Goal: Task Accomplishment & Management: Manage account settings

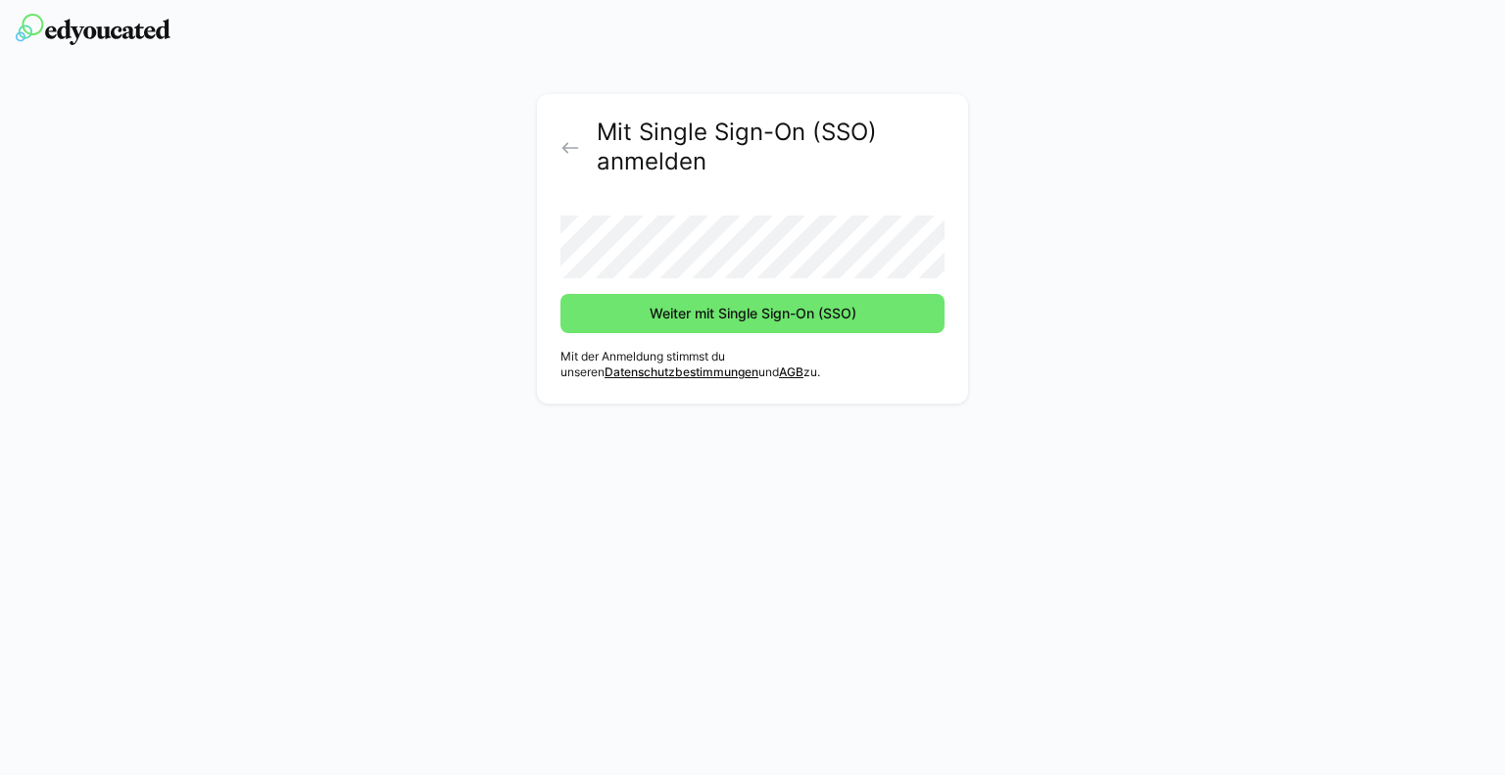
click at [560, 294] on button "Weiter mit Single Sign-On (SSO)" at bounding box center [752, 313] width 384 height 39
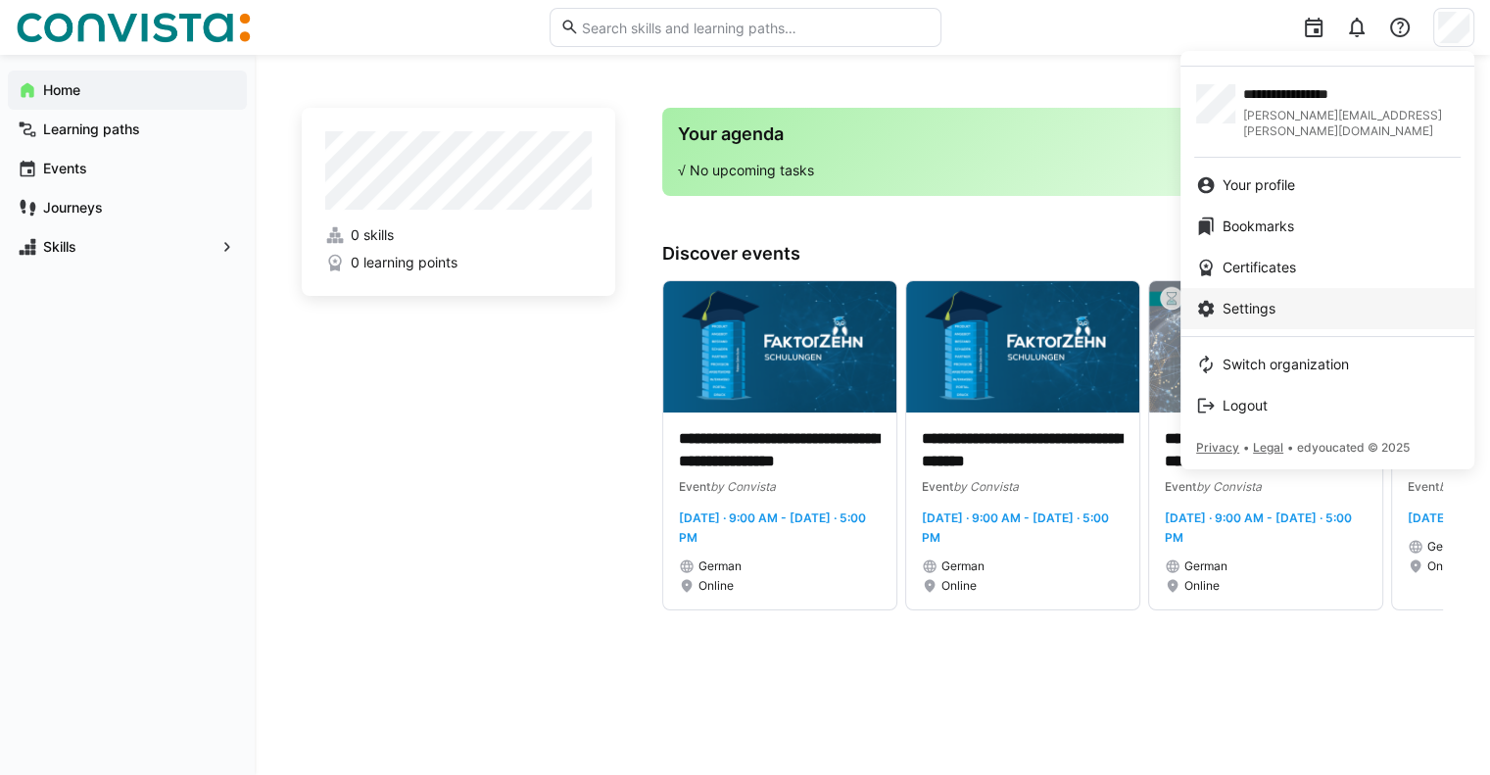
click at [1275, 299] on span "Settings" at bounding box center [1249, 309] width 53 height 20
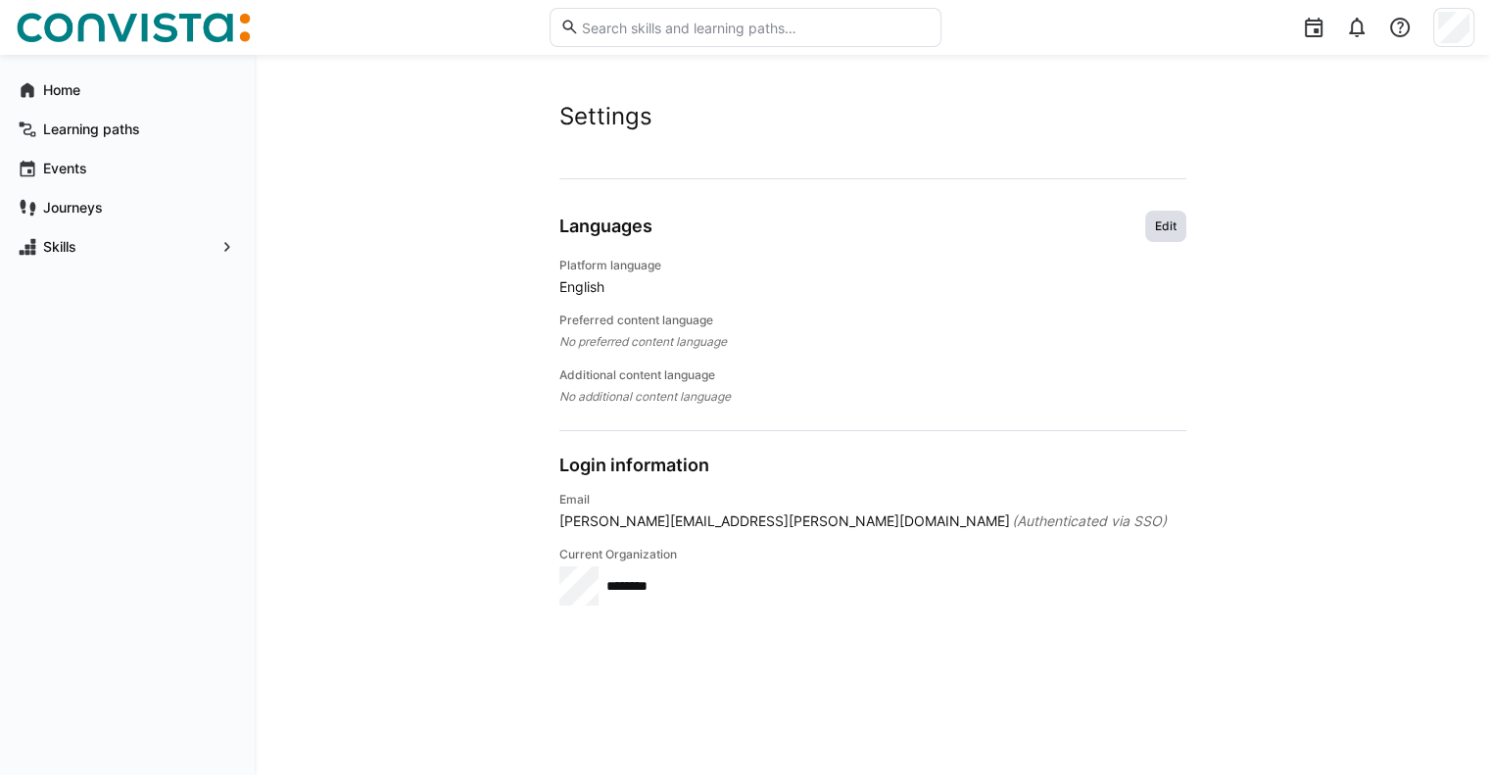
click at [1164, 230] on span "Edit" at bounding box center [1165, 226] width 25 height 16
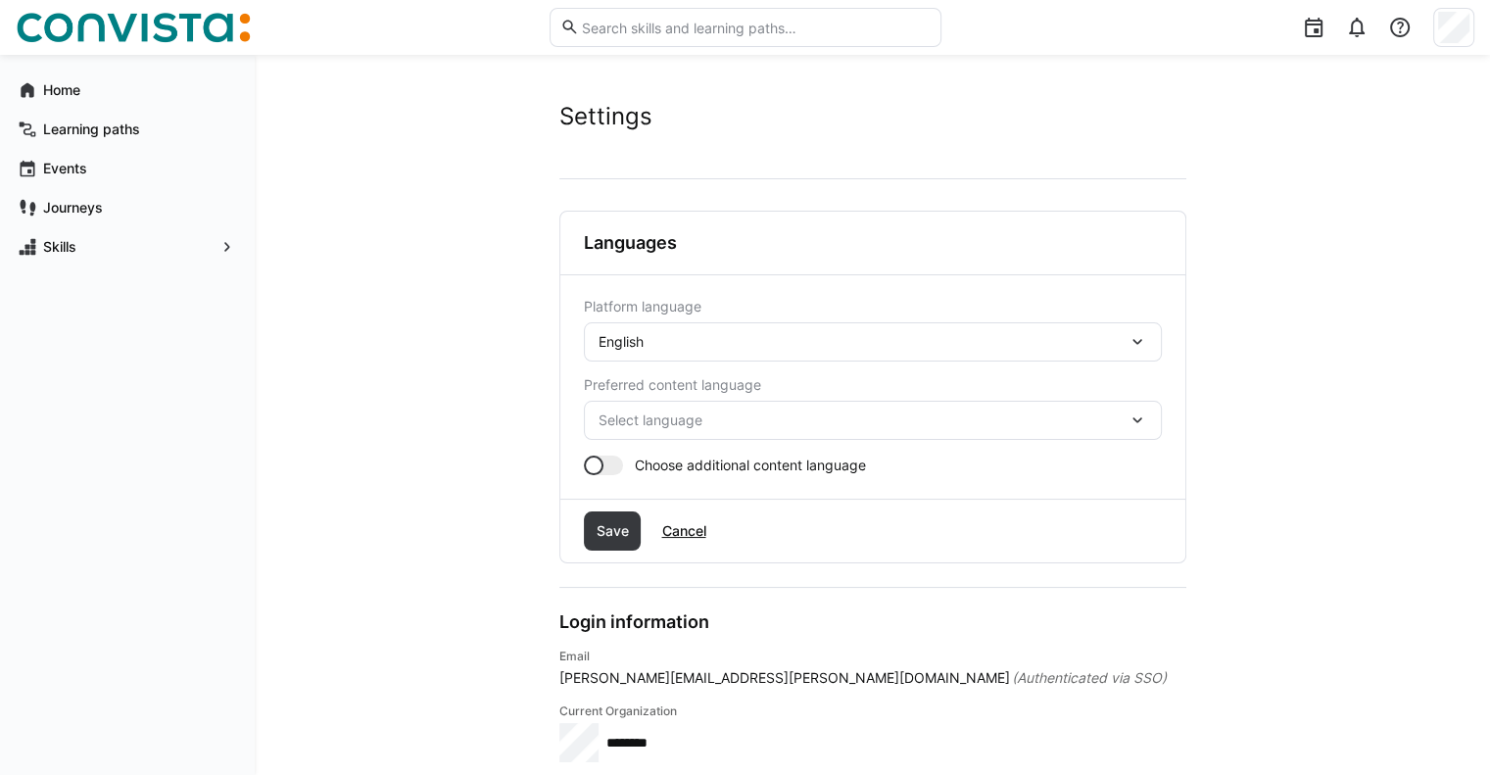
click at [712, 348] on div "English" at bounding box center [863, 342] width 529 height 18
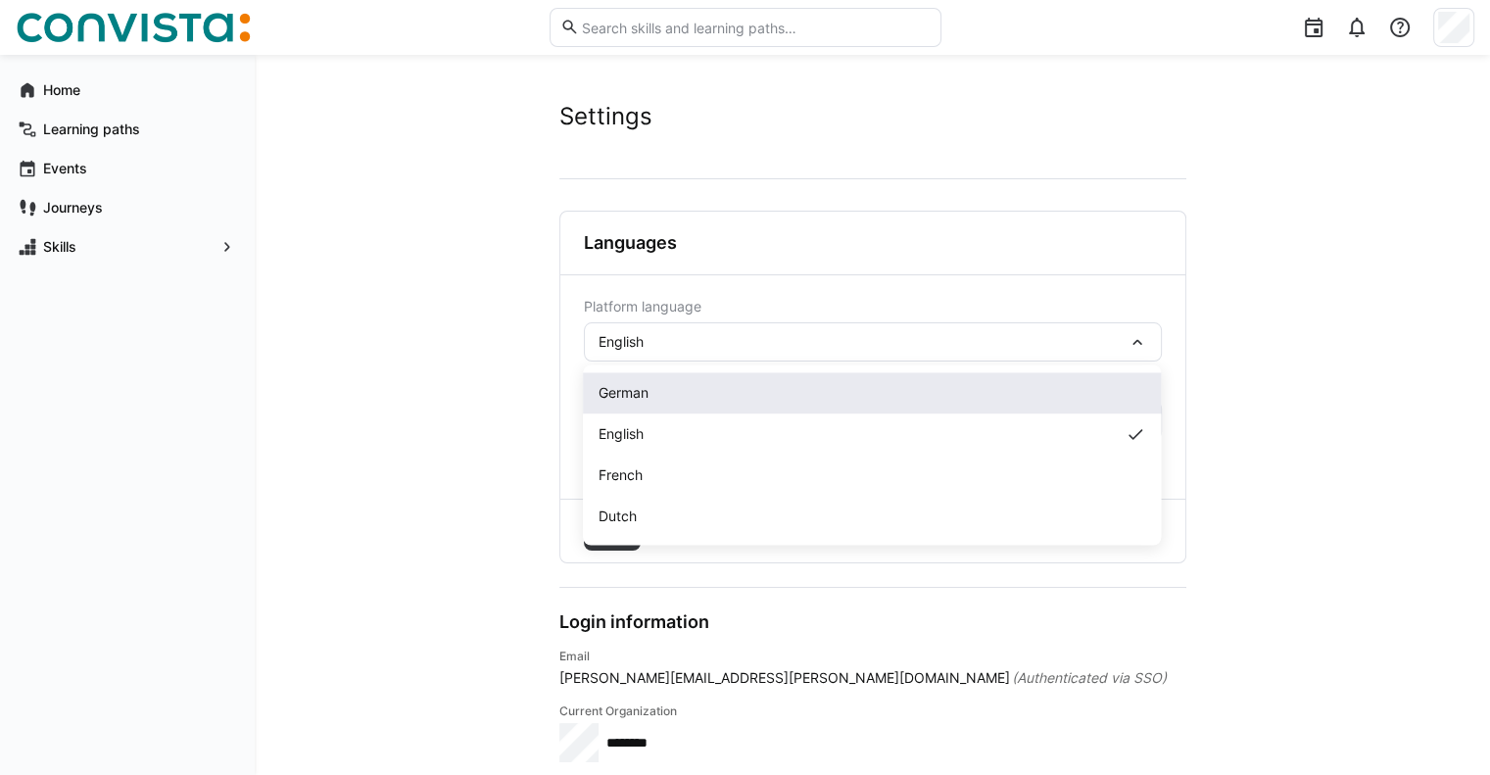
click at [687, 407] on div "German" at bounding box center [872, 392] width 578 height 41
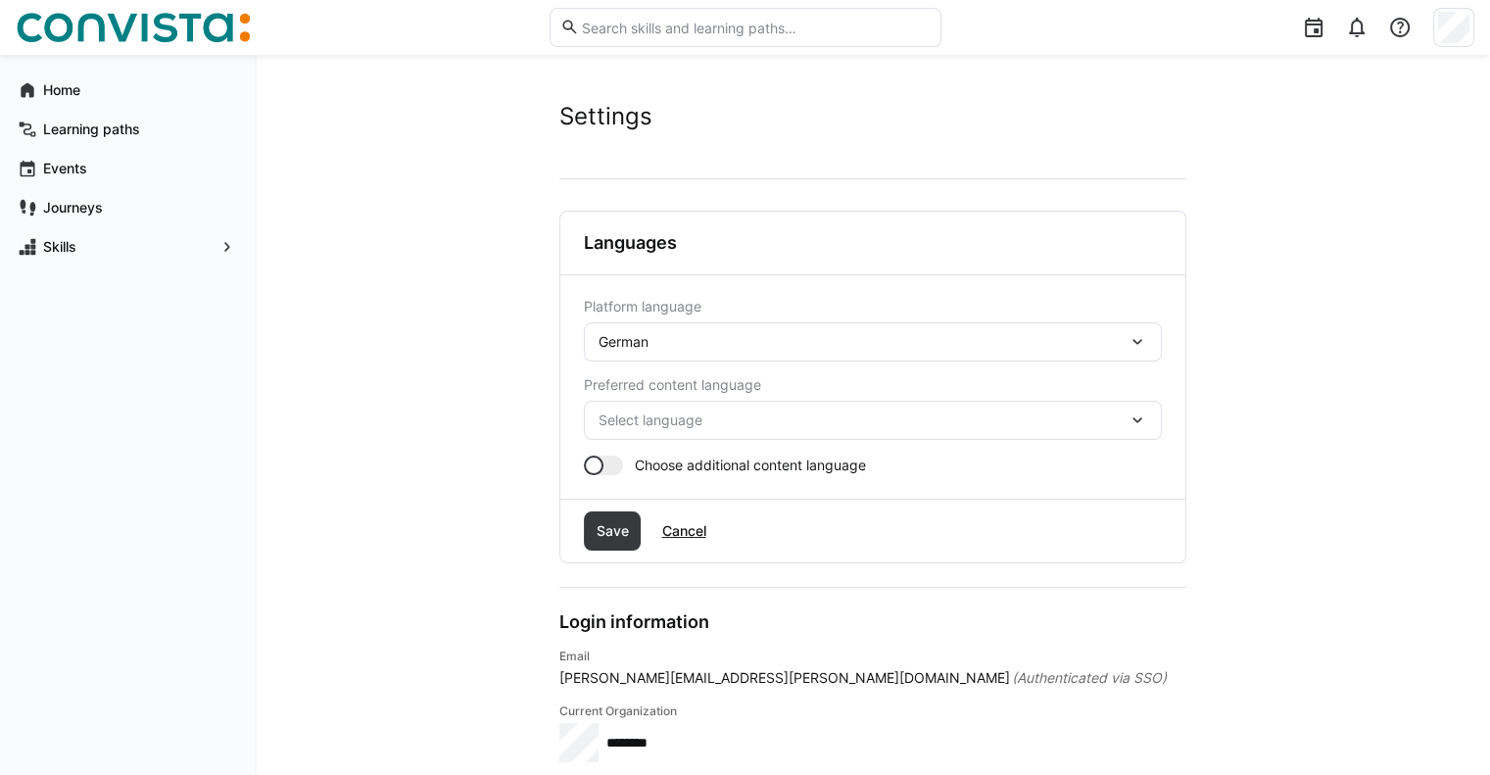
click at [687, 414] on span "Select language" at bounding box center [863, 421] width 529 height 20
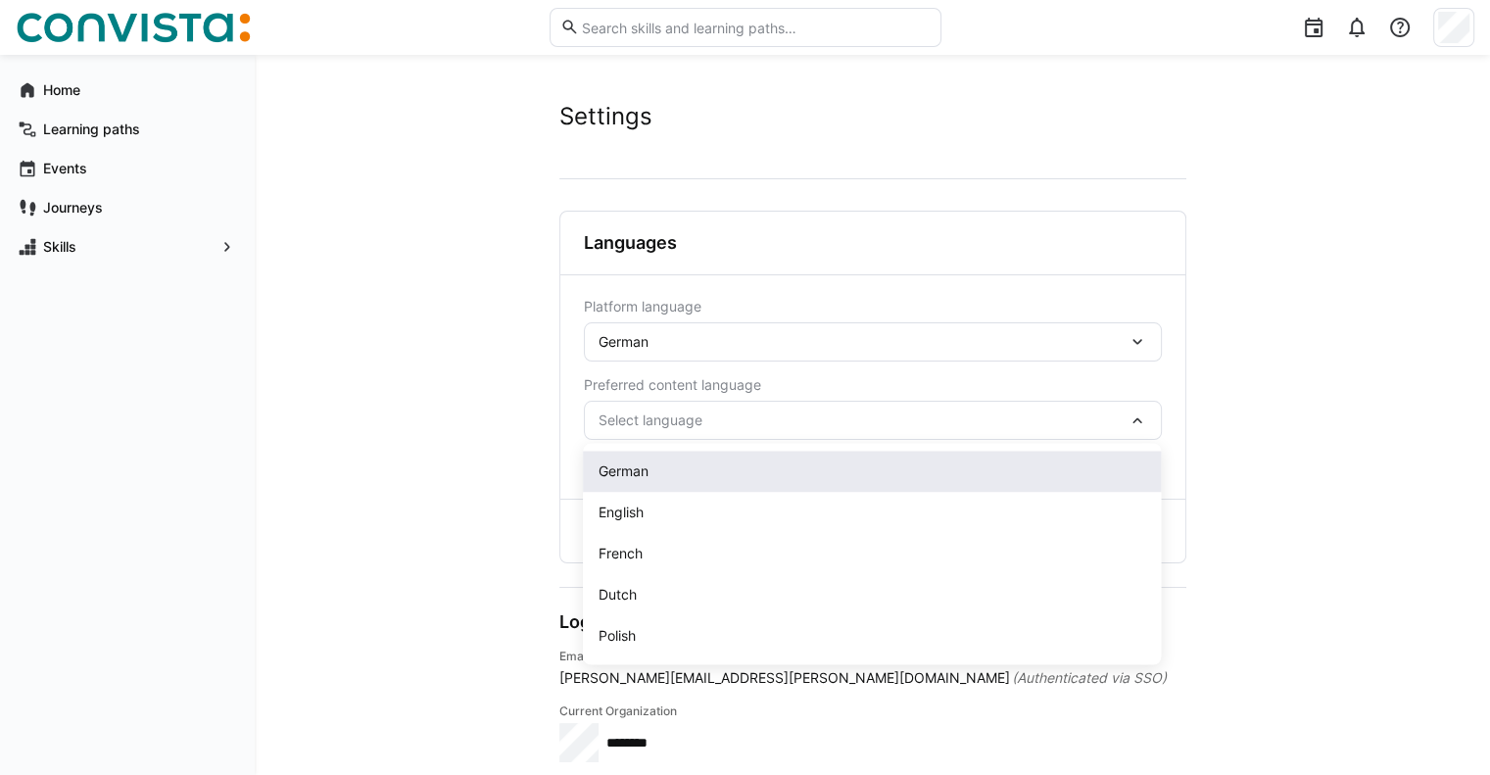
click at [668, 478] on div "German" at bounding box center [872, 471] width 547 height 20
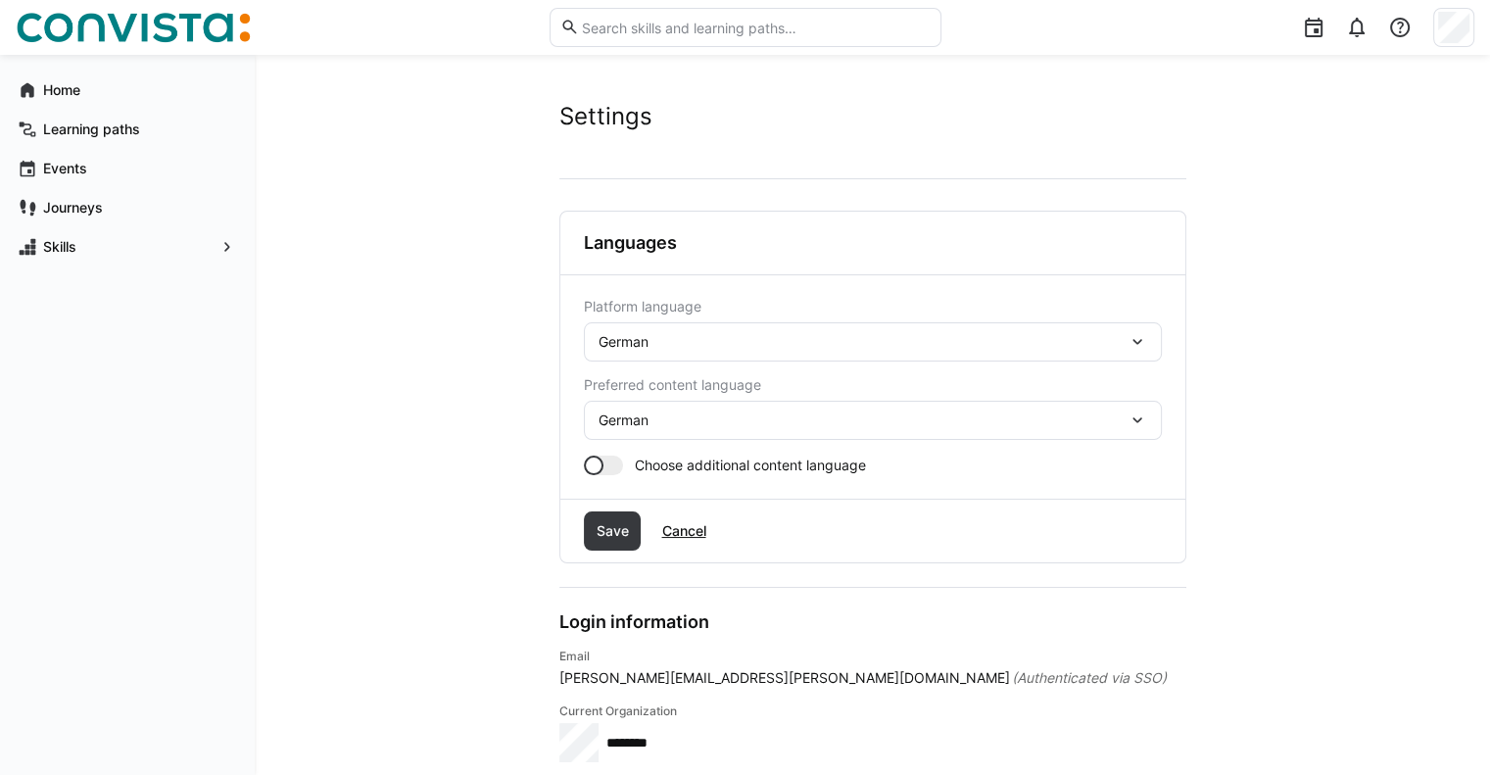
click at [611, 464] on div at bounding box center [603, 466] width 39 height 20
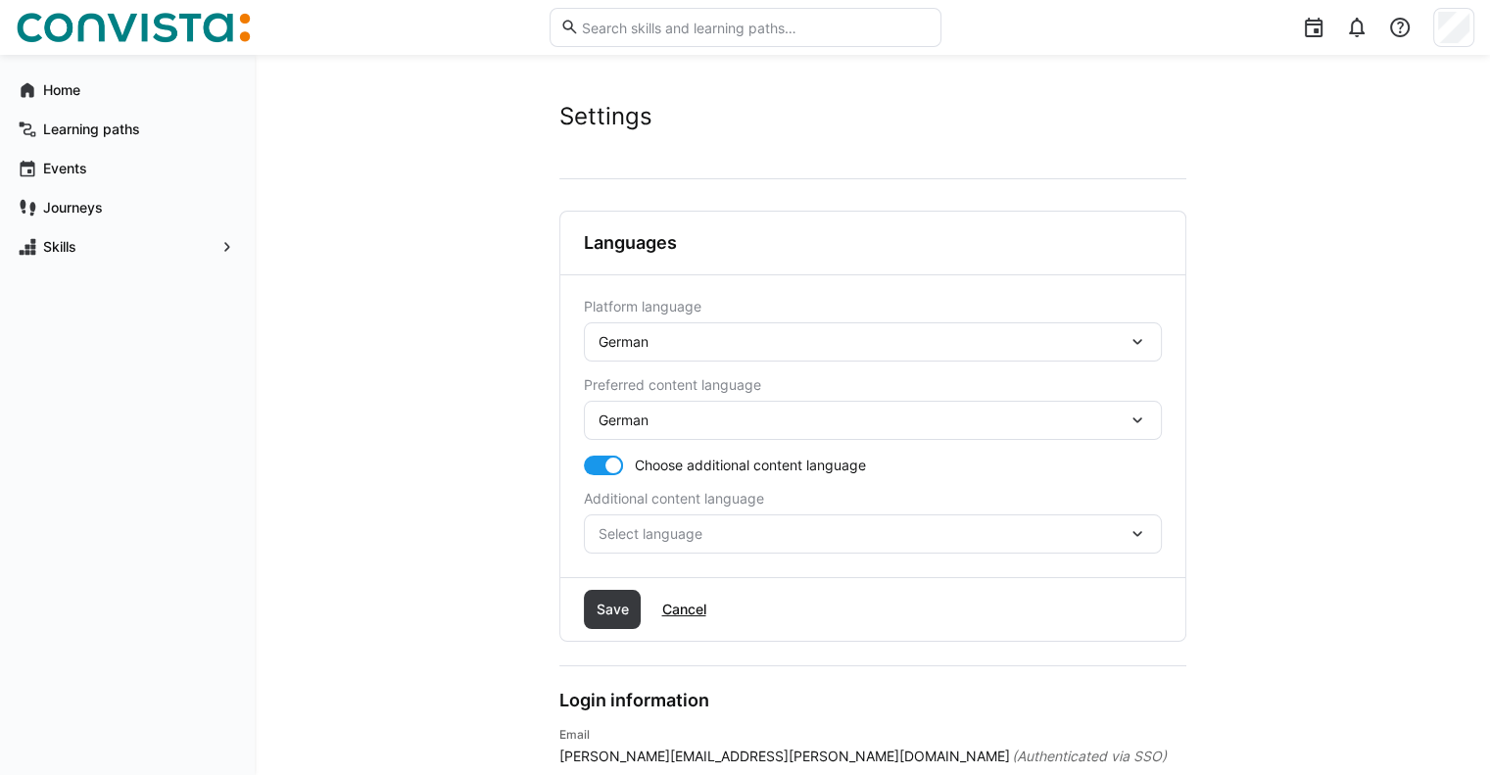
click at [592, 473] on div at bounding box center [603, 466] width 39 height 20
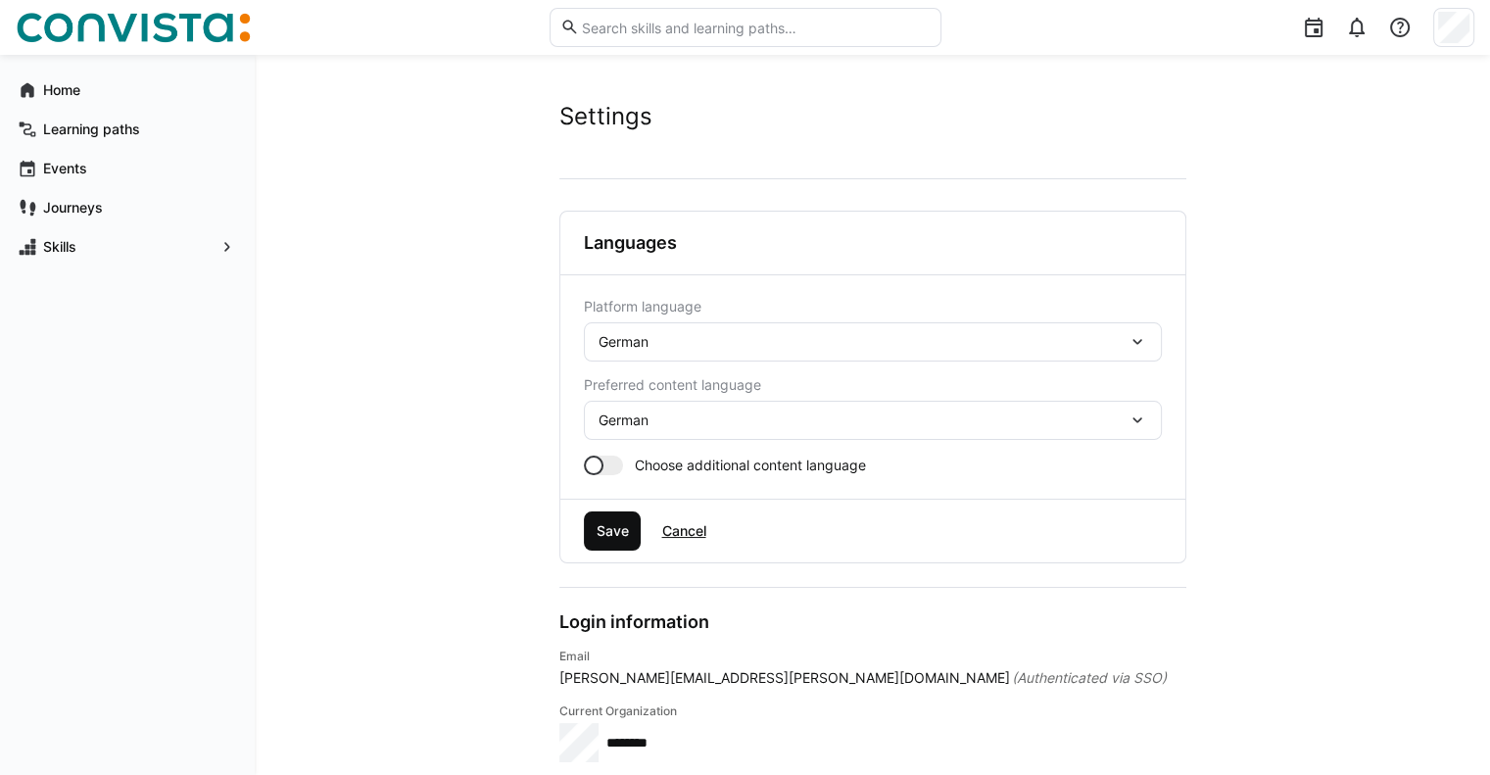
click at [611, 530] on span "Save" at bounding box center [612, 531] width 38 height 20
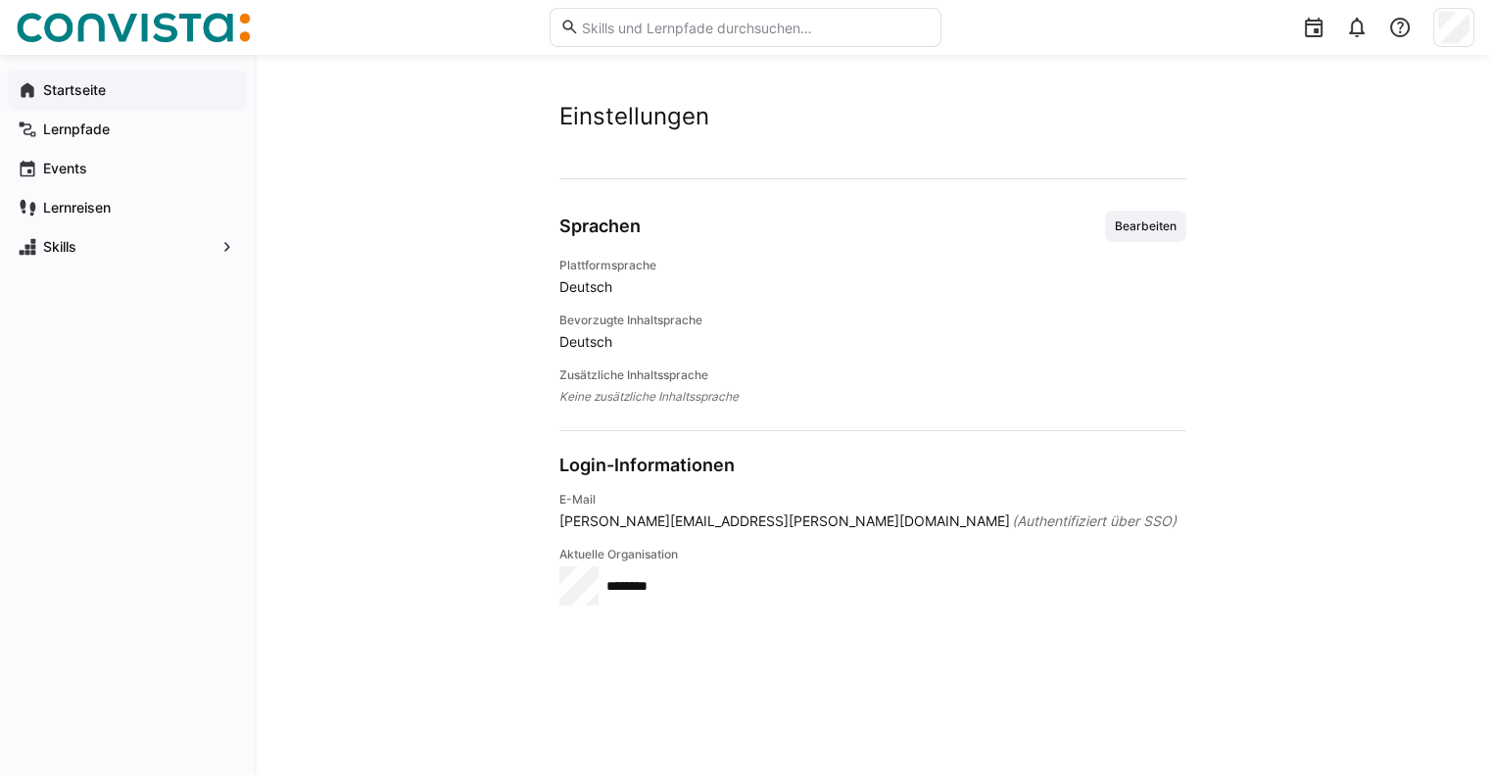
click at [128, 85] on span "Startseite" at bounding box center [138, 90] width 197 height 20
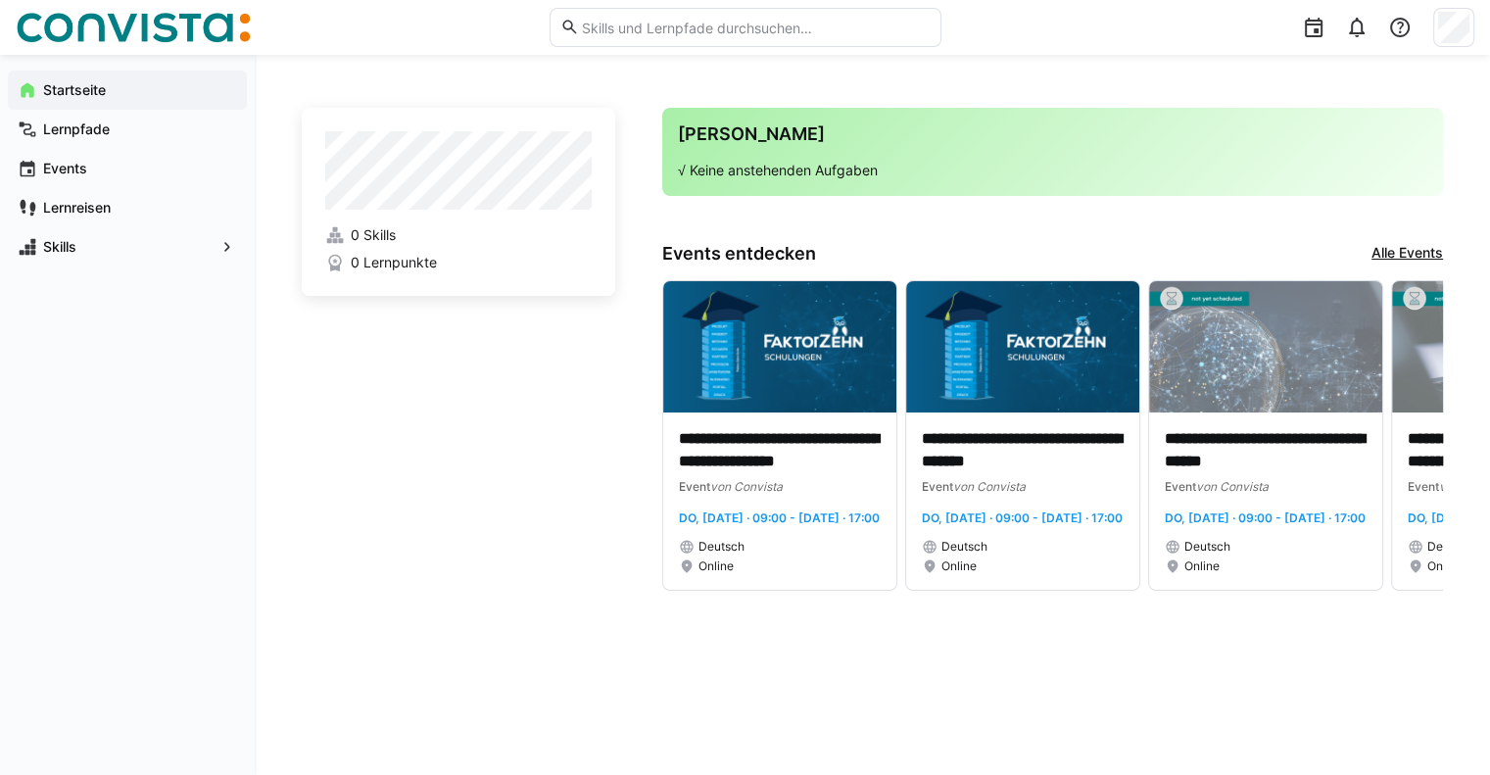
click at [375, 245] on div "0 Skills 0 Lernpunkte" at bounding box center [458, 248] width 266 height 47
click at [375, 242] on span "0 Skills" at bounding box center [373, 235] width 45 height 20
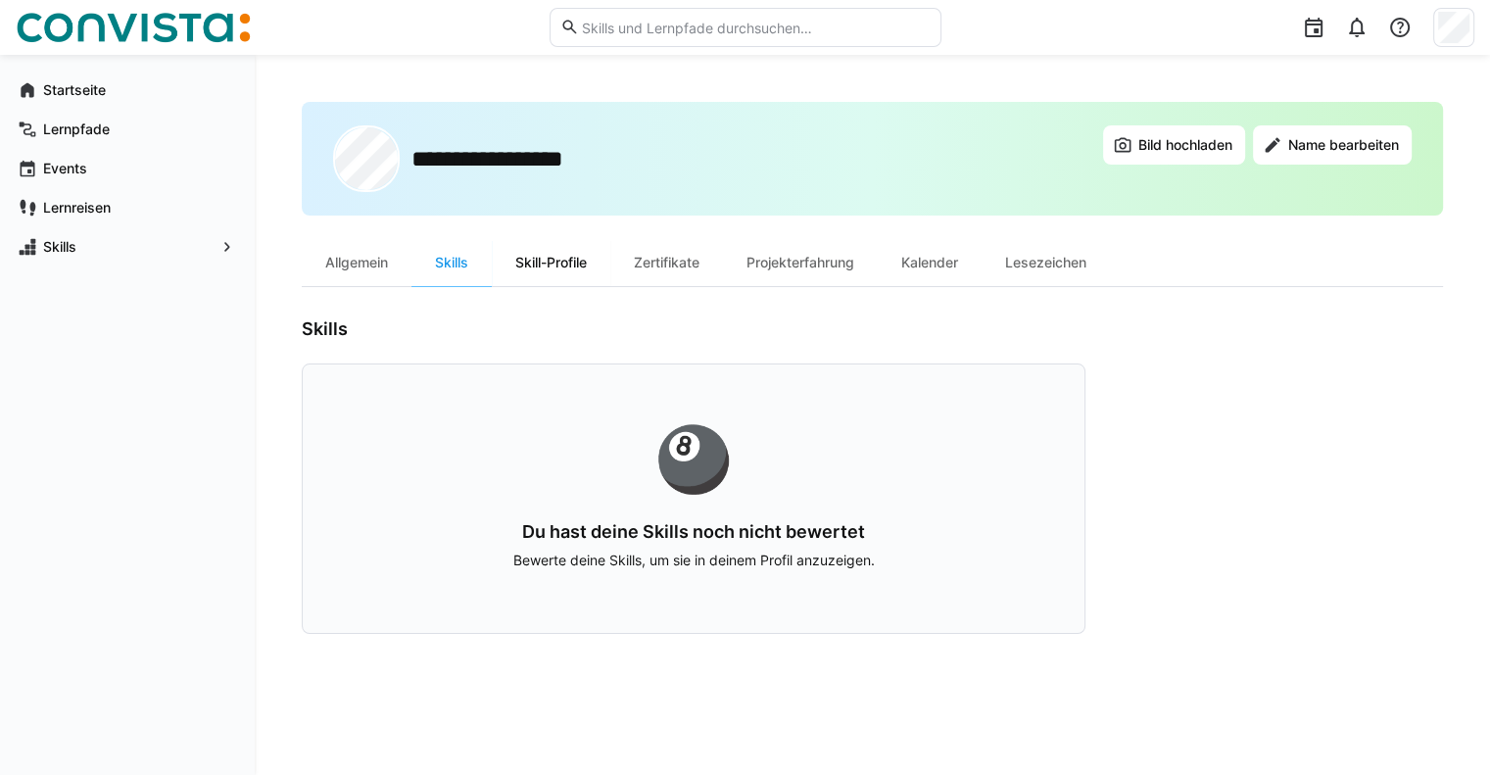
click at [520, 262] on div "Skill-Profile" at bounding box center [551, 262] width 119 height 47
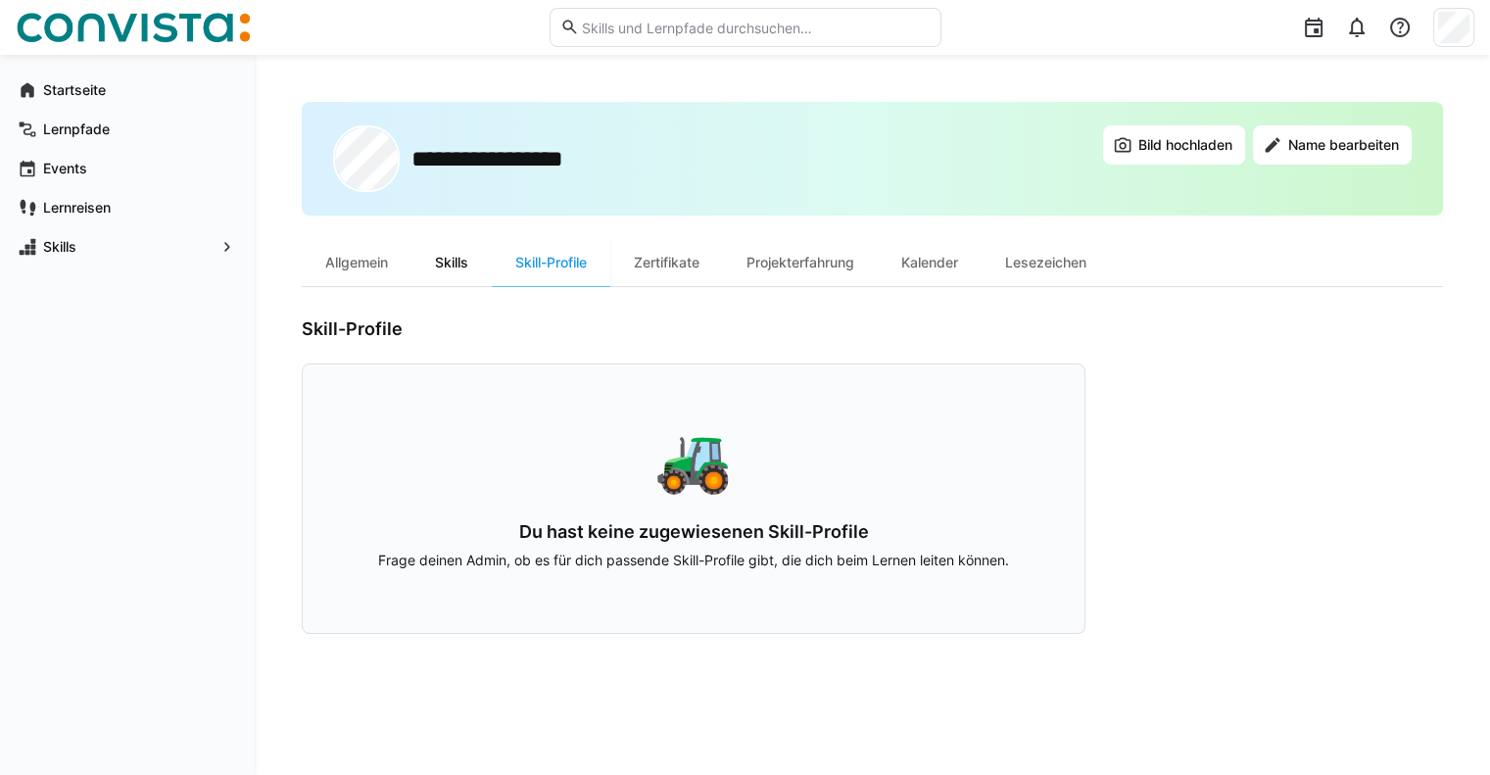
click at [467, 262] on div "Skills" at bounding box center [452, 262] width 80 height 47
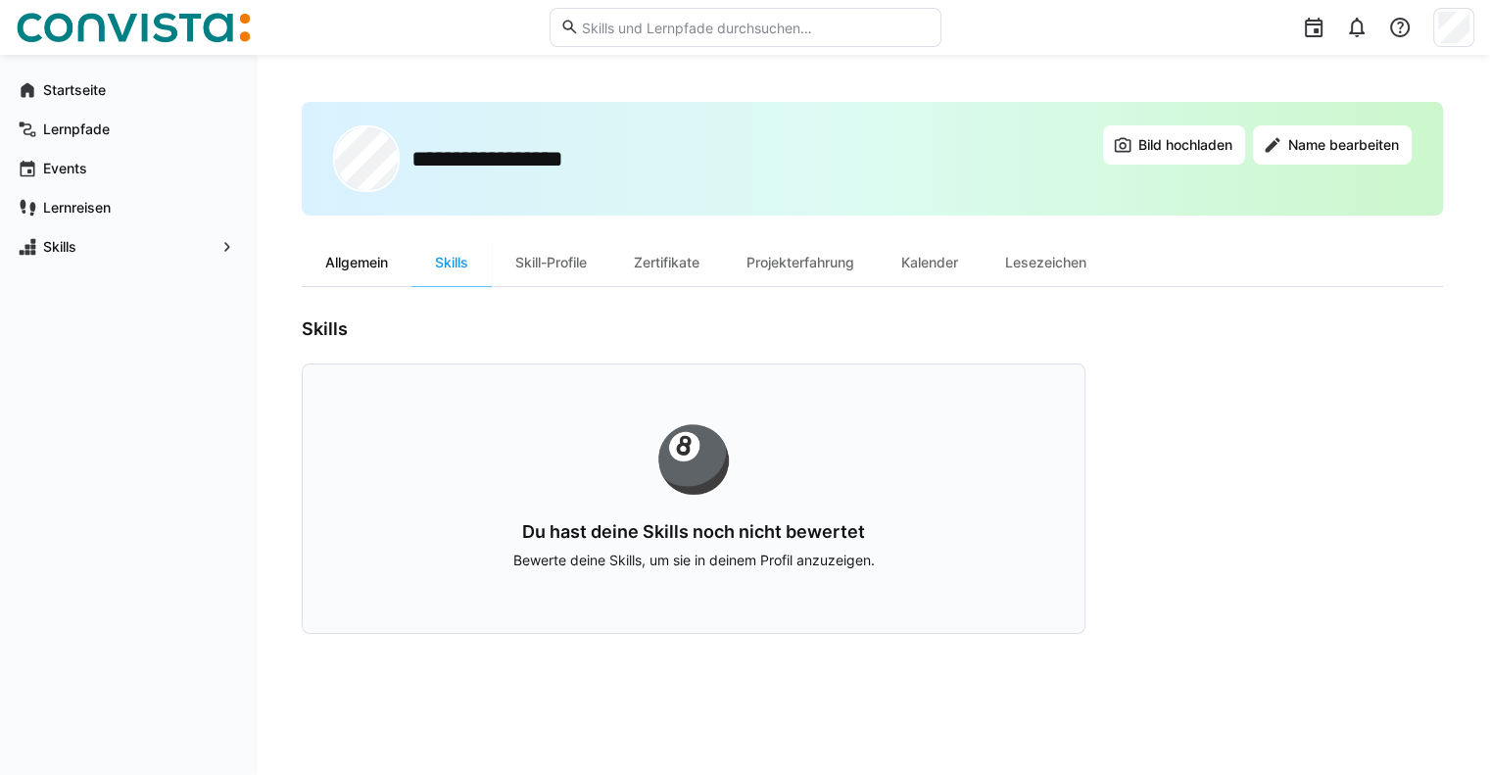
click at [363, 275] on div "Allgemein" at bounding box center [357, 262] width 110 height 47
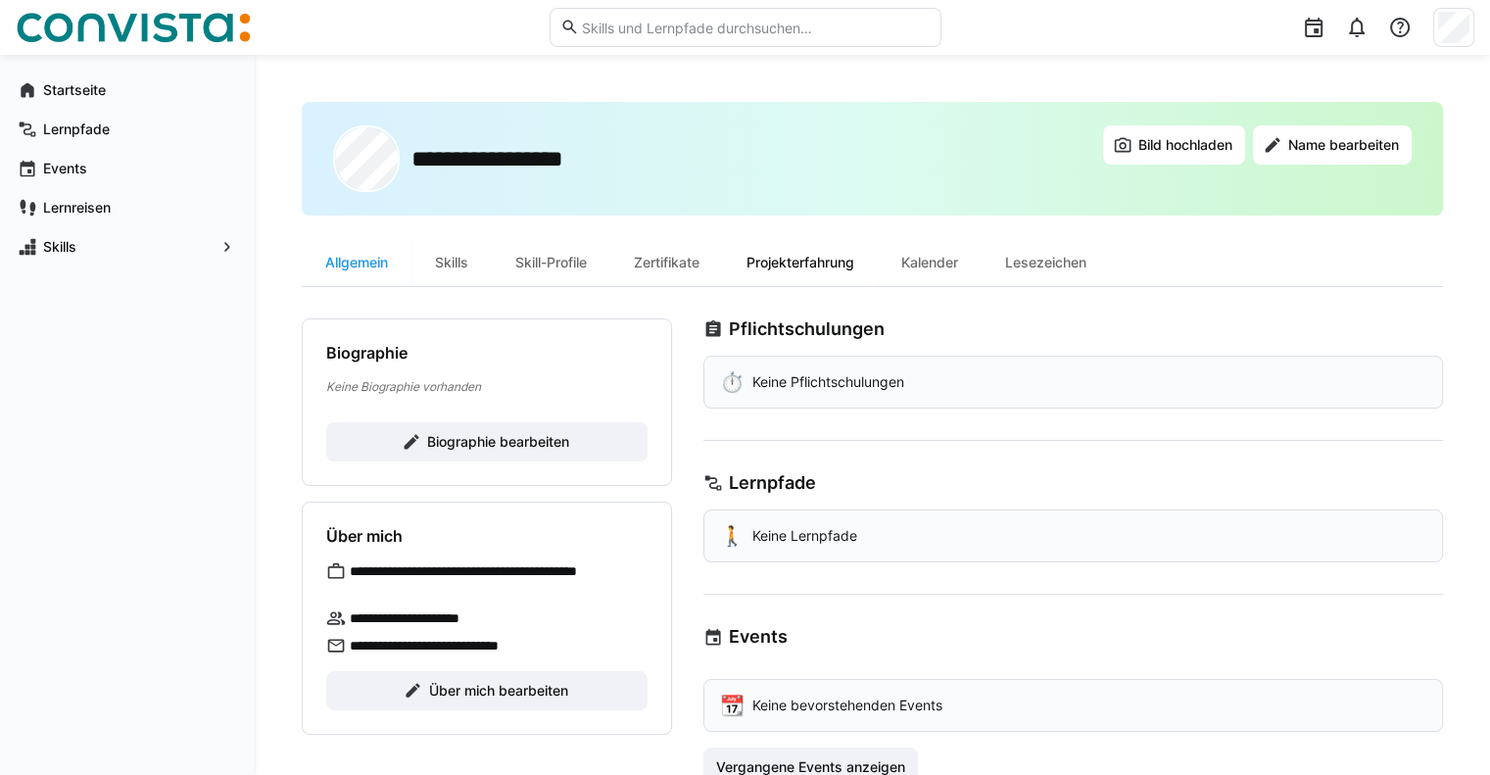
click at [796, 263] on div "Projekterfahrung" at bounding box center [800, 262] width 155 height 47
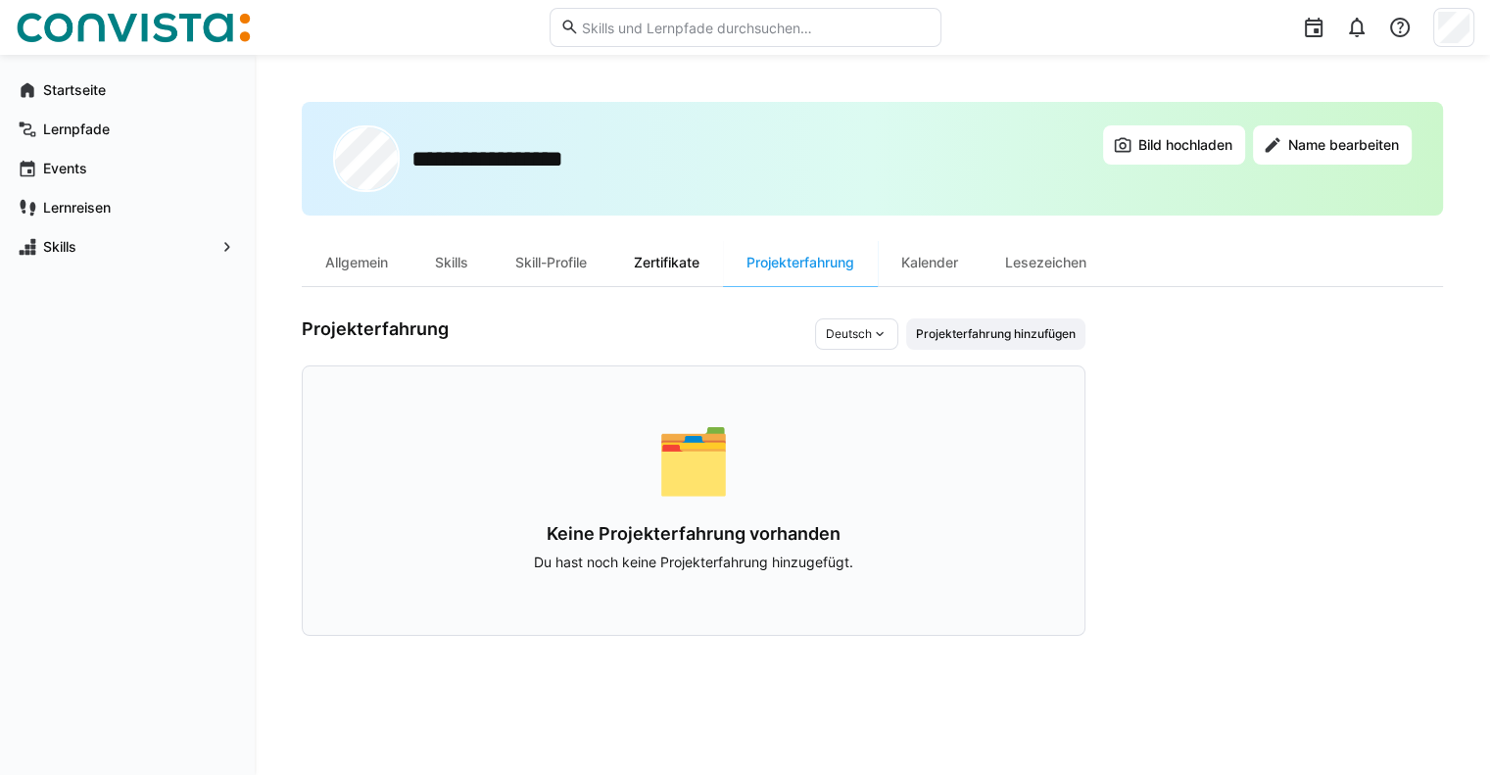
click at [688, 271] on div "Zertifikate" at bounding box center [666, 262] width 113 height 47
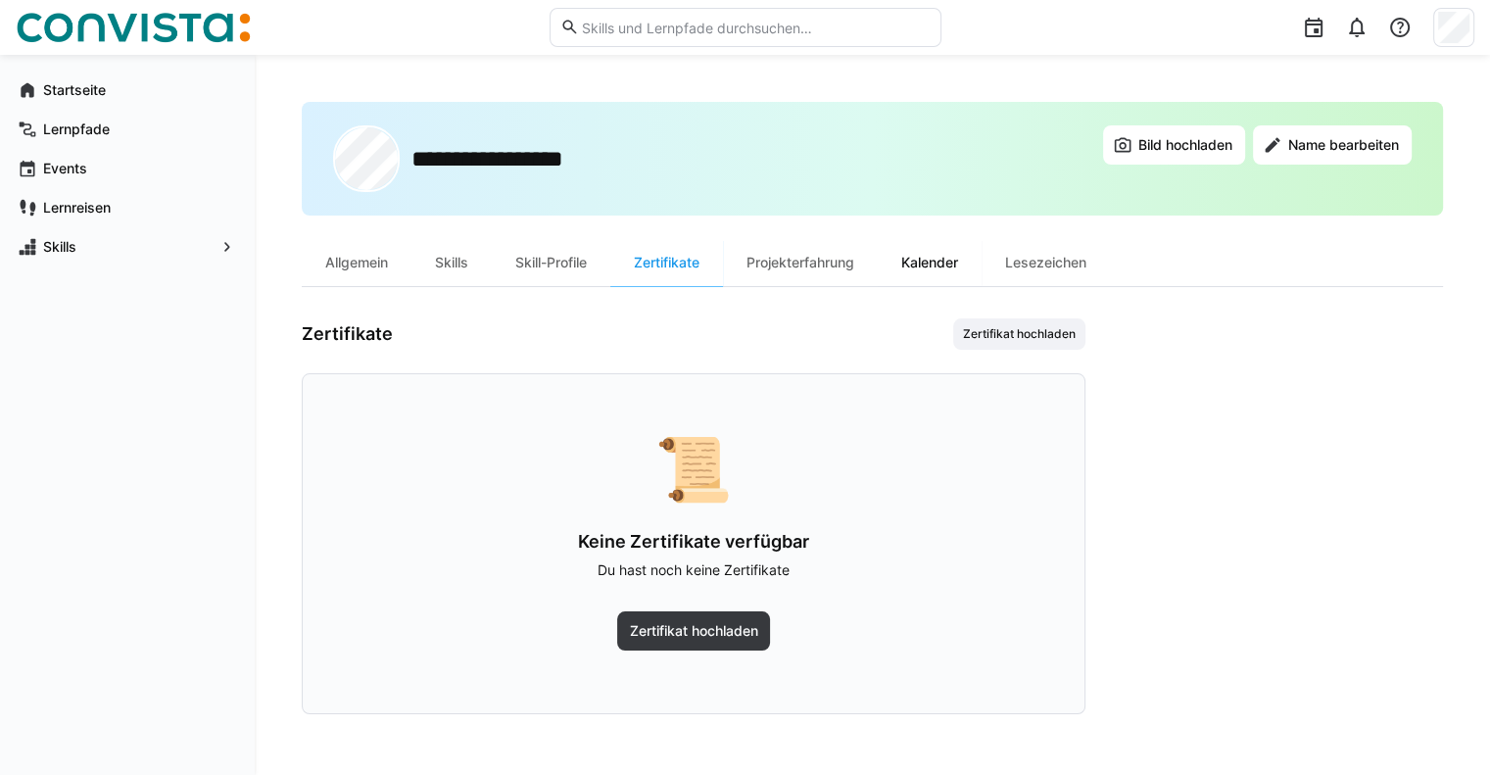
click at [920, 258] on div "Kalender" at bounding box center [930, 262] width 104 height 47
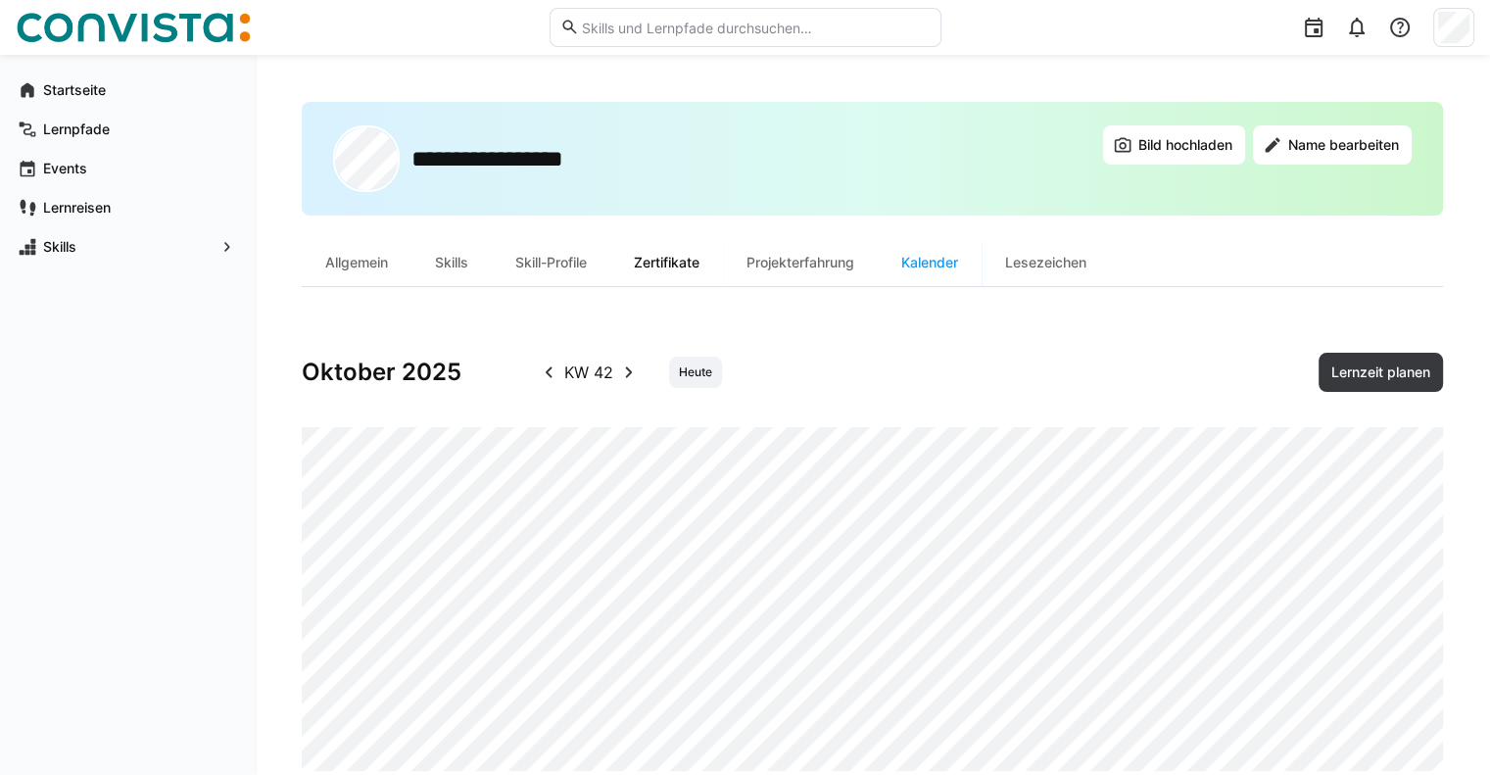
click at [668, 276] on div "Zertifikate" at bounding box center [666, 262] width 113 height 47
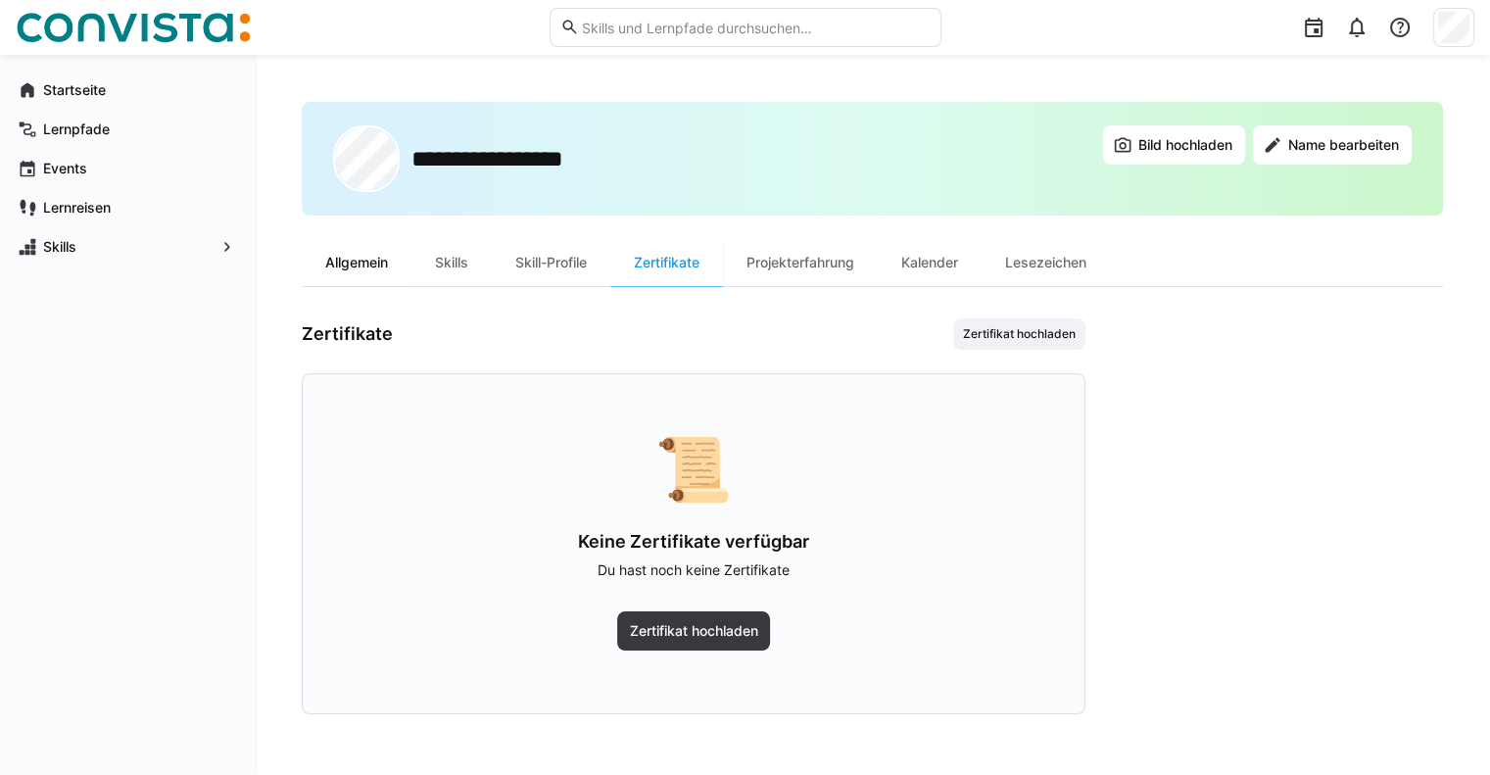
click at [363, 275] on div "Allgemein" at bounding box center [357, 262] width 110 height 47
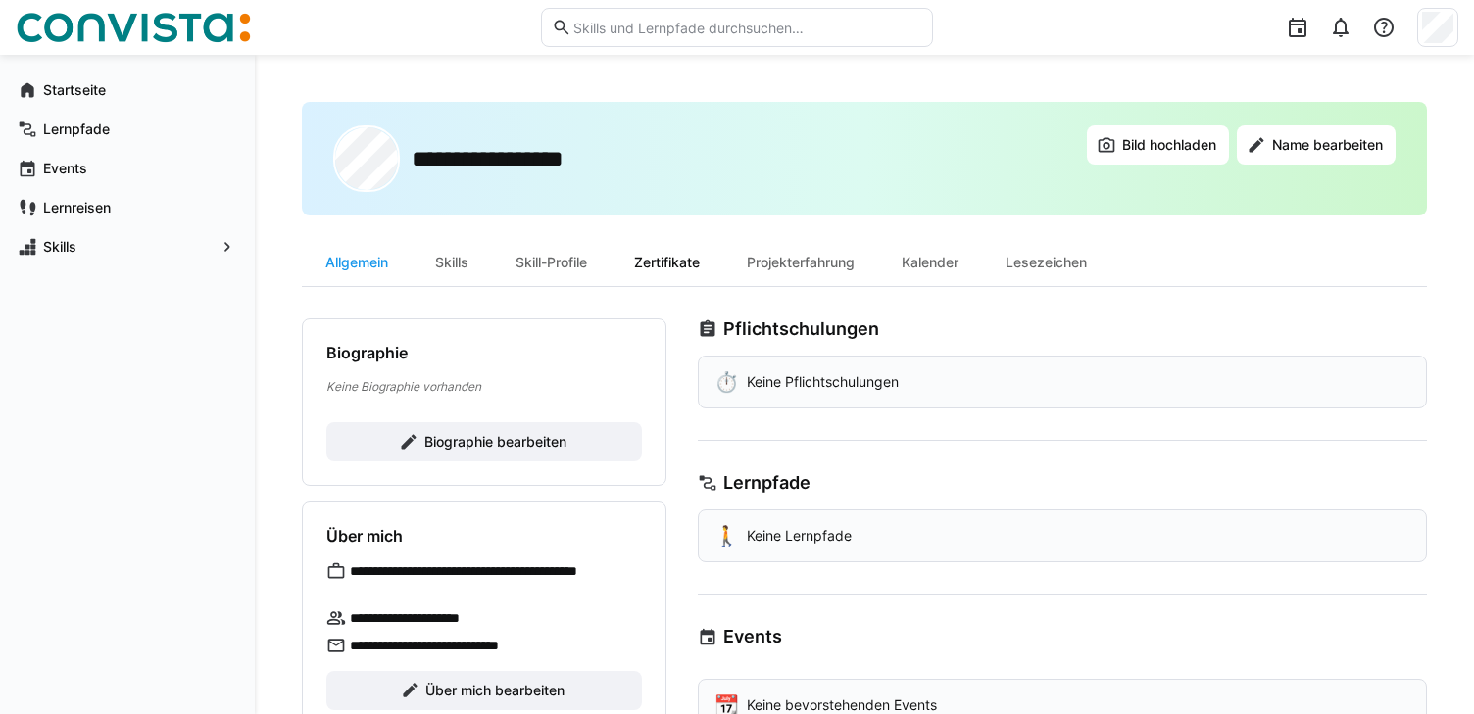
click at [669, 273] on div "Zertifikate" at bounding box center [666, 262] width 113 height 47
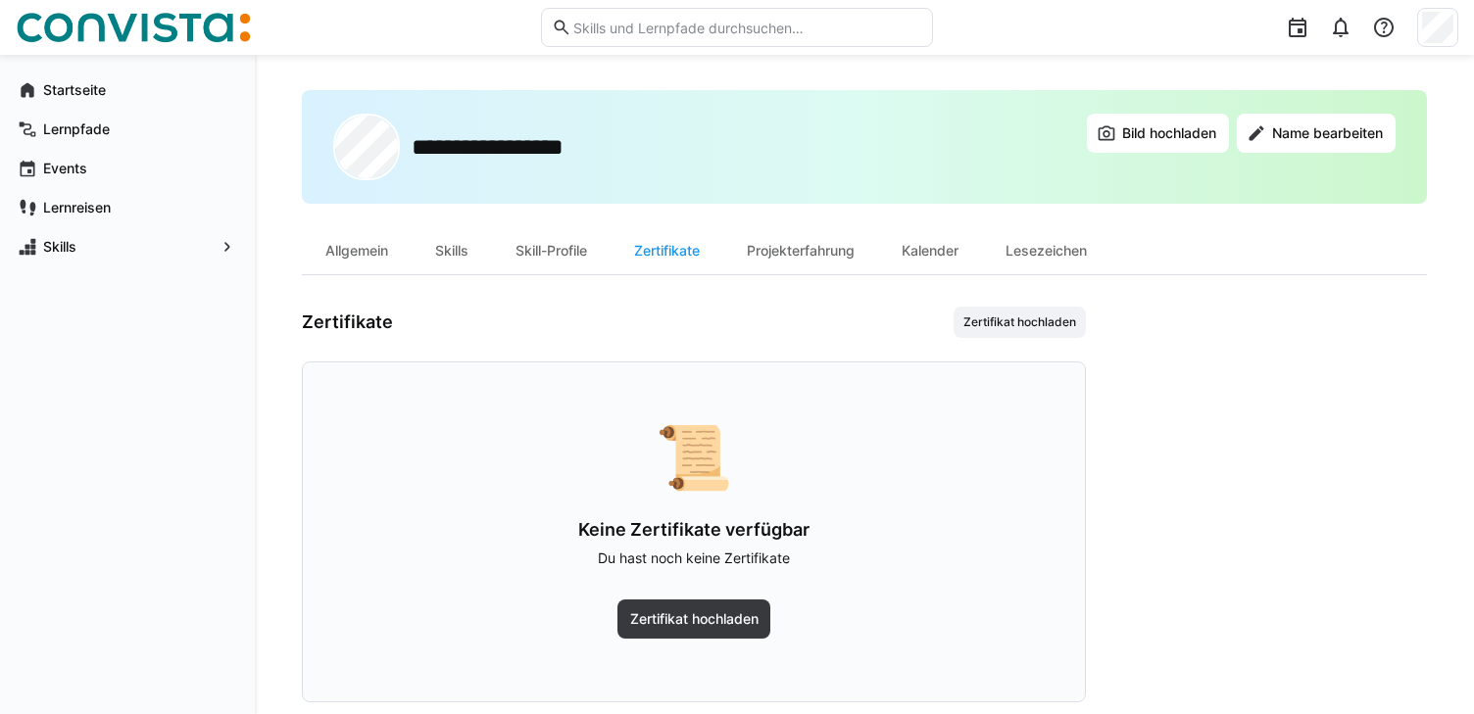
scroll to position [47, 0]
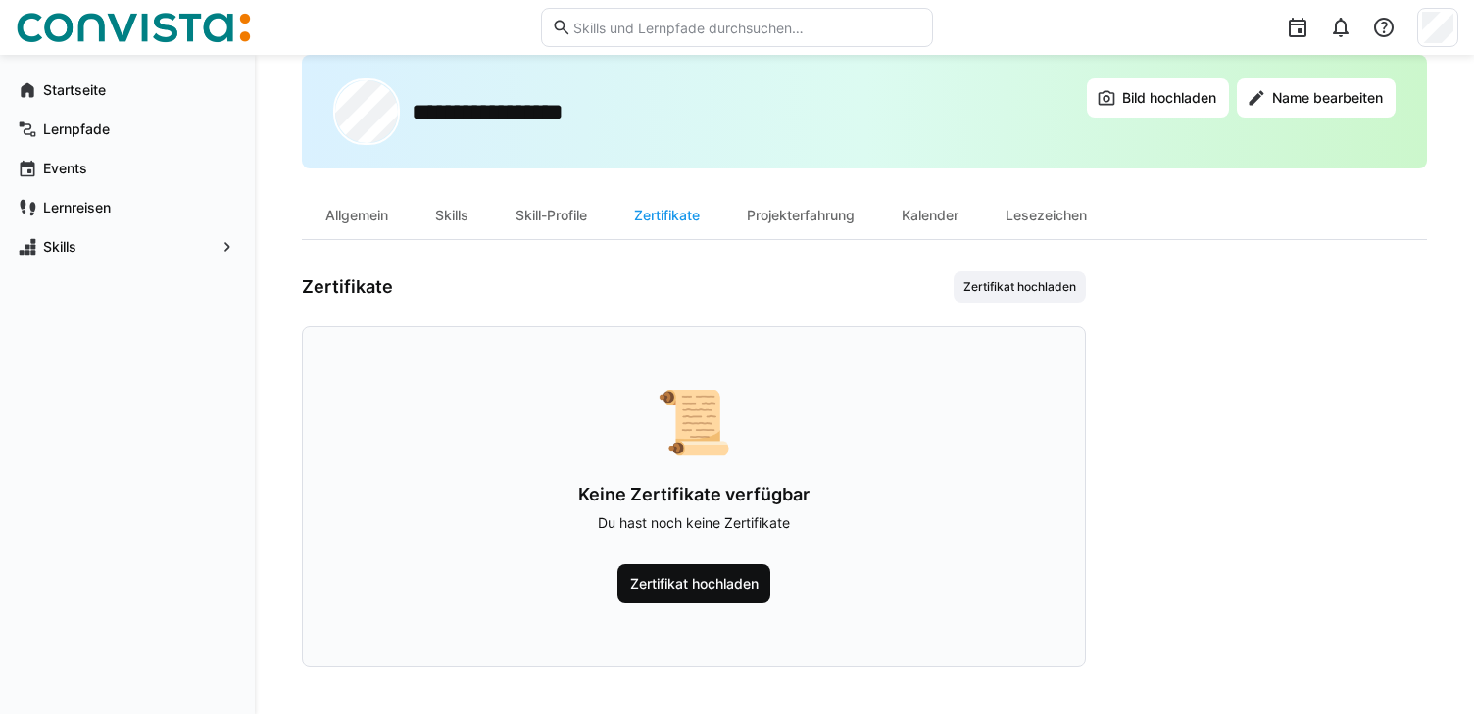
click at [688, 598] on span "Zertifikat hochladen" at bounding box center [694, 583] width 154 height 39
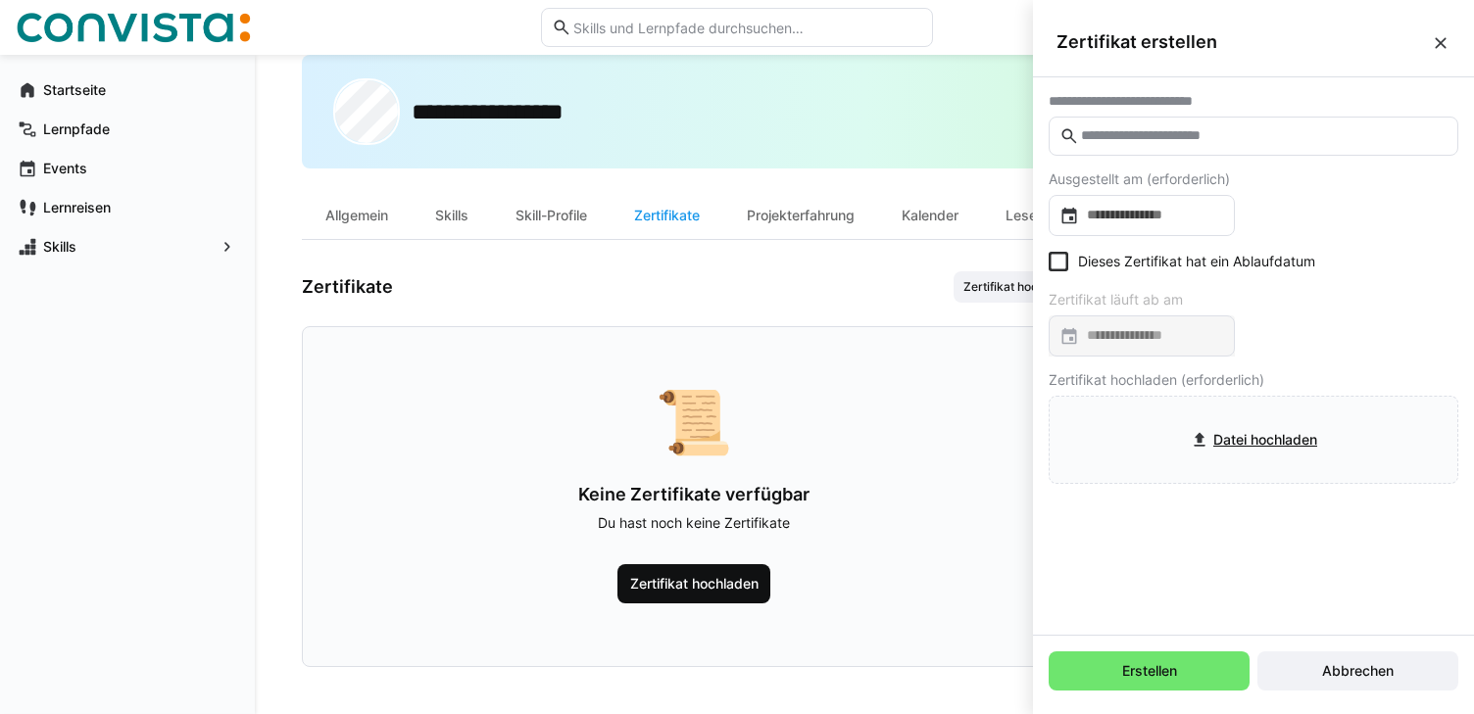
scroll to position [0, 0]
click at [1243, 138] on input "text" at bounding box center [1263, 136] width 368 height 18
click at [726, 314] on div "Zertifikate Zertifikat hochladen 📜 Keine Zertifikate verfügbar Du hast noch kei…" at bounding box center [694, 469] width 784 height 396
